Goal: Complete application form

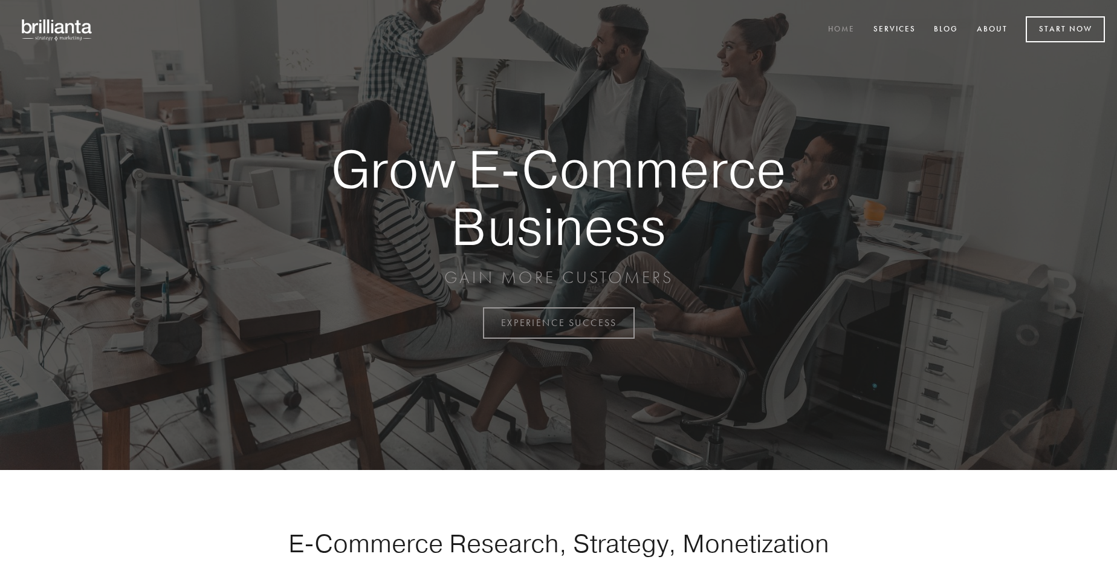
scroll to position [3169, 0]
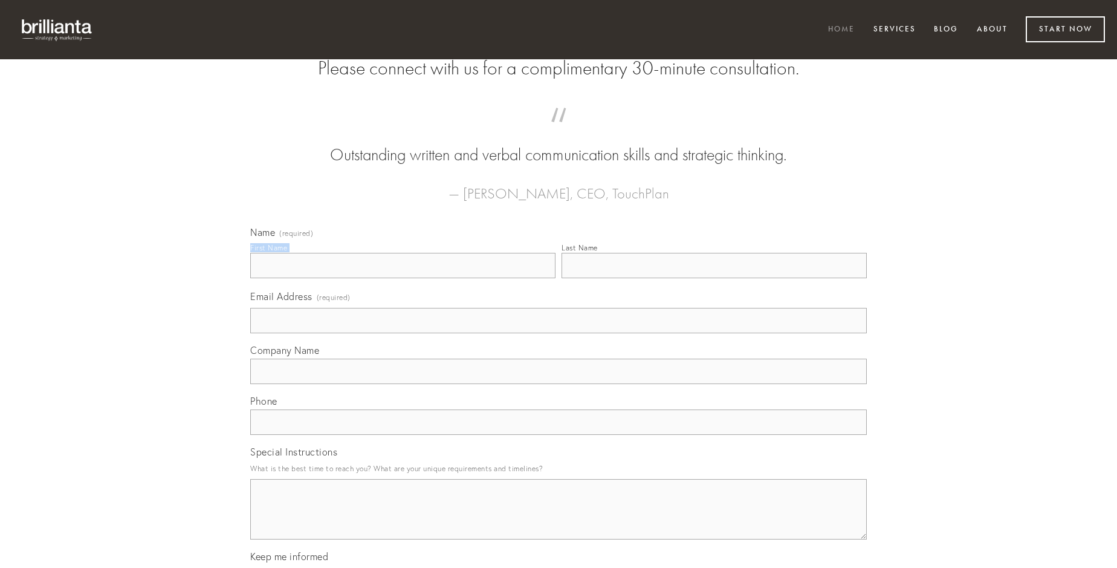
type input "[PERSON_NAME]"
click at [714, 278] on input "Last Name" at bounding box center [714, 265] width 305 height 25
type input "[PERSON_NAME]"
click at [559, 333] on input "Email Address (required)" at bounding box center [558, 320] width 617 height 25
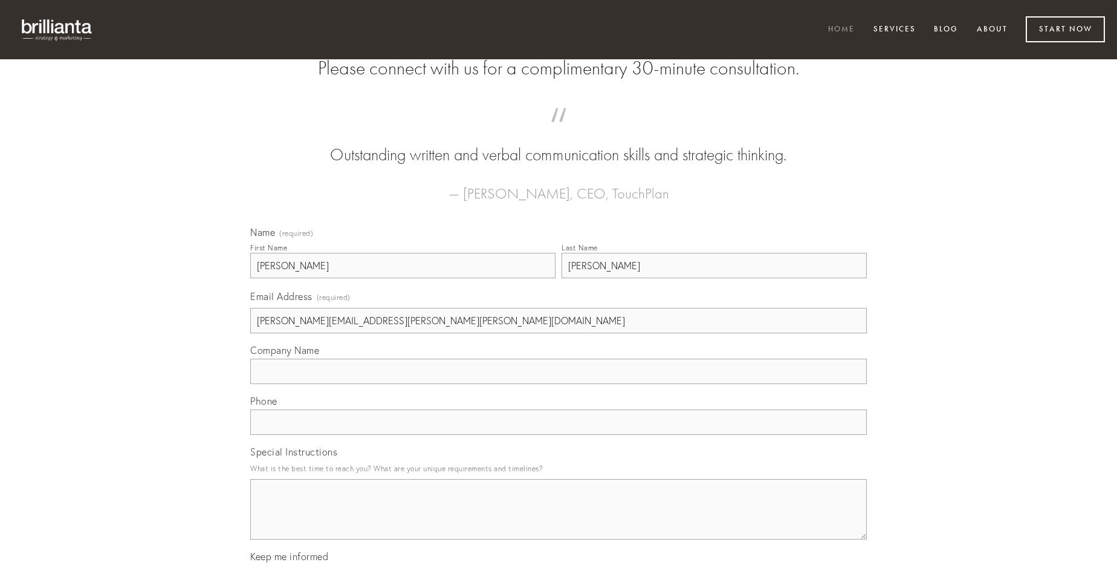
type input "[PERSON_NAME][EMAIL_ADDRESS][PERSON_NAME][PERSON_NAME][DOMAIN_NAME]"
click at [559, 384] on input "Company Name" at bounding box center [558, 371] width 617 height 25
type input "autem"
click at [559, 435] on input "text" at bounding box center [558, 421] width 617 height 25
click at [559, 520] on textarea "Special Instructions" at bounding box center [558, 509] width 617 height 60
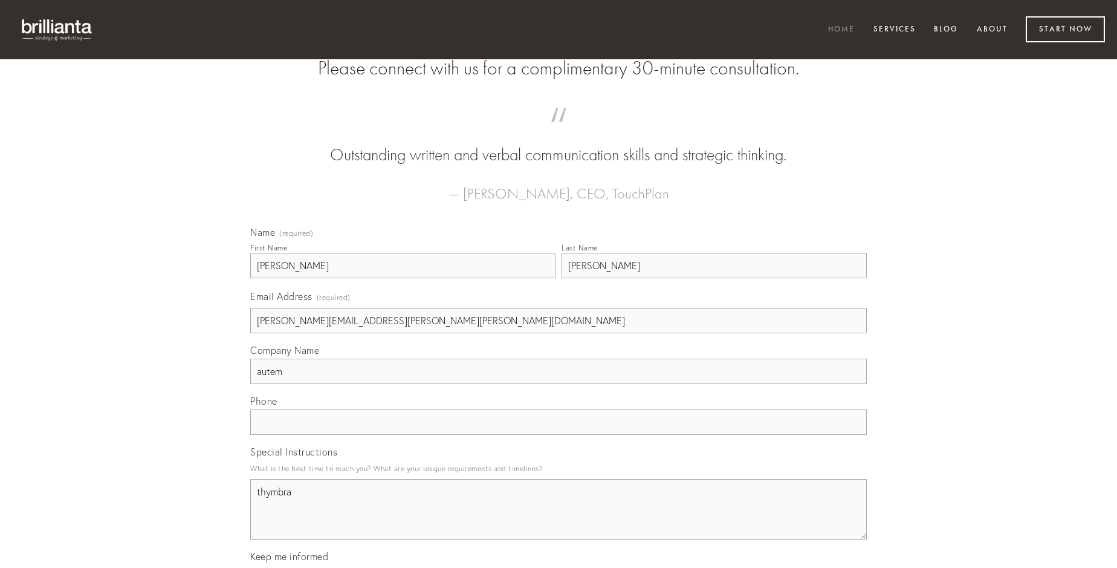
type textarea "thymbra"
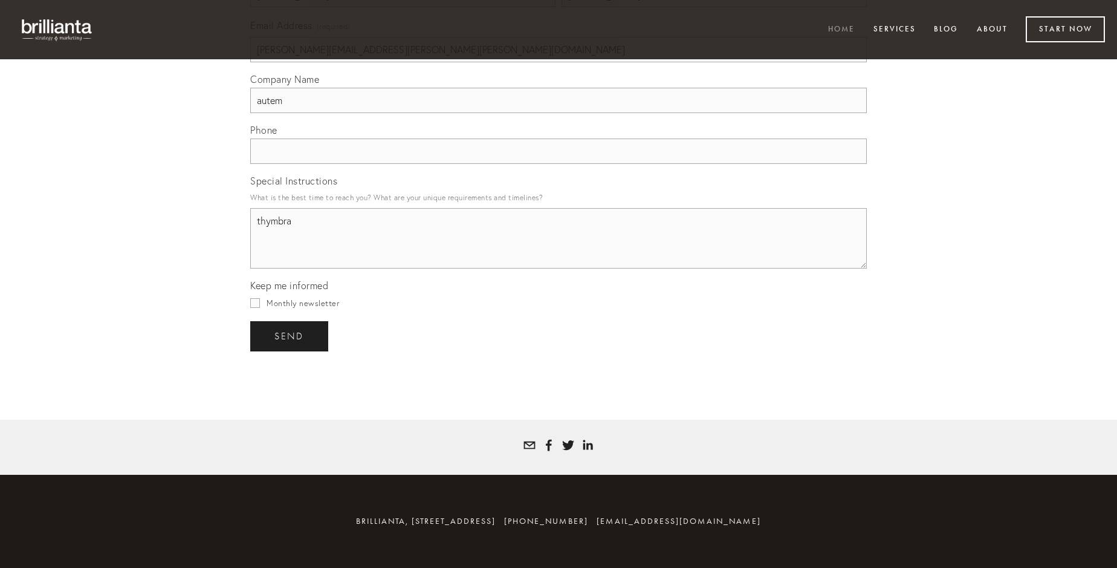
click at [290, 336] on span "send" at bounding box center [289, 336] width 30 height 11
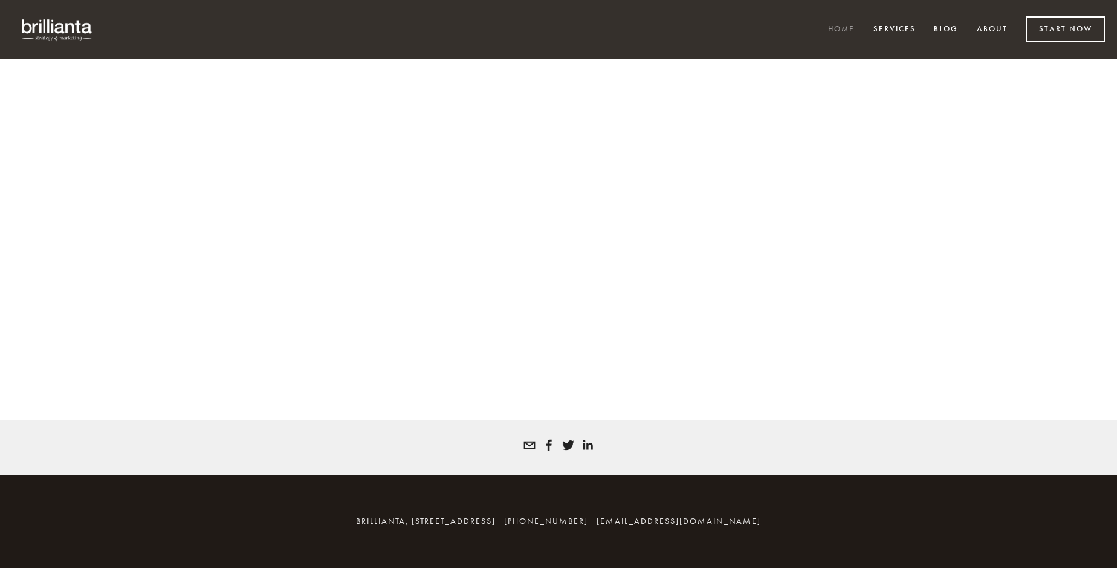
scroll to position [3153, 0]
